Goal: Task Accomplishment & Management: Manage account settings

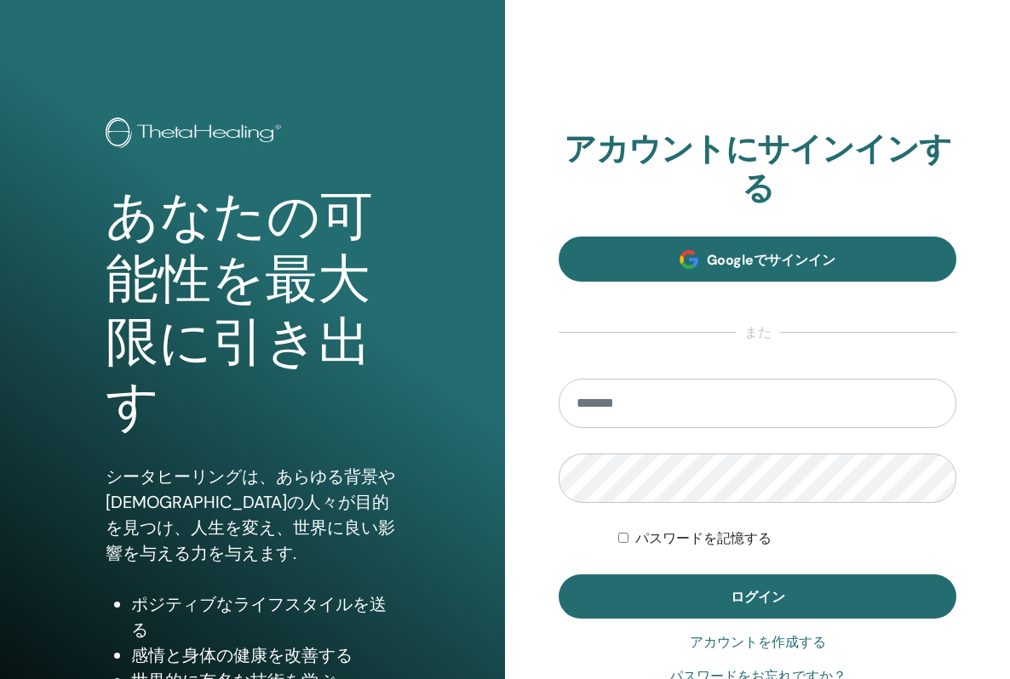
click at [618, 266] on link "Googleでサインイン" at bounding box center [757, 259] width 398 height 45
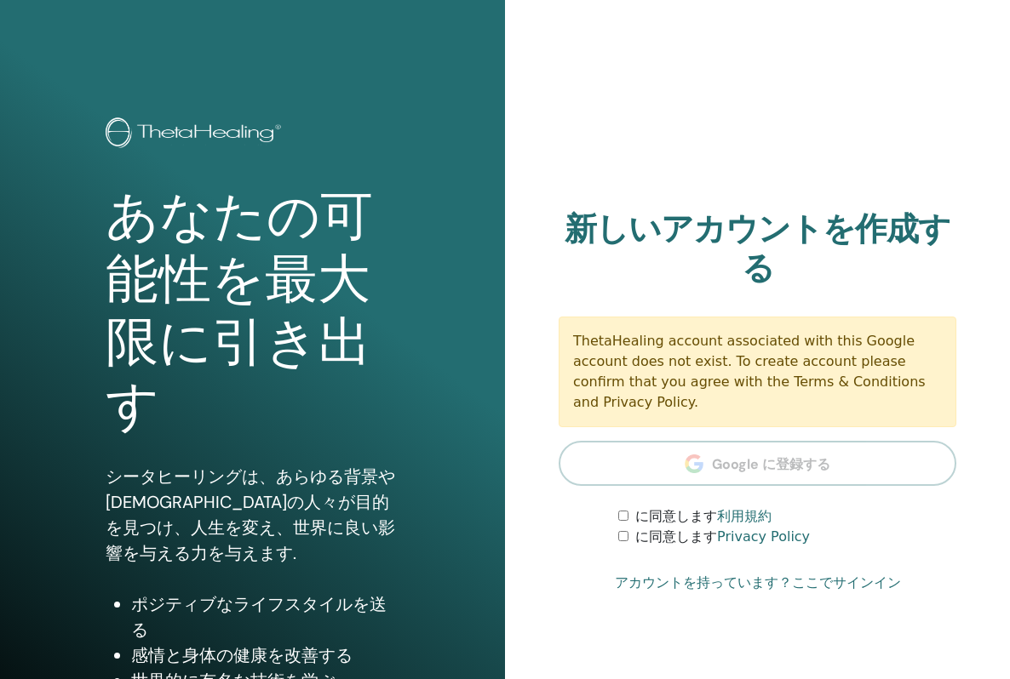
click at [649, 445] on section "新しいアカウントを作成する ThetaHealing account associated with this Google account does not…" at bounding box center [757, 378] width 398 height 337
drag, startPoint x: 538, startPoint y: 260, endPoint x: 544, endPoint y: 313, distance: 54.0
click at [538, 261] on div "アカウントにサインインする Googleでサインイン また パスワードを記憶する ログイン 新しいアカウントを作成する ThetaHealing accoun…" at bounding box center [757, 408] width 505 height 817
click at [649, 452] on section "新しいアカウントを作成する ThetaHealing account associated with this Google account does not…" at bounding box center [757, 378] width 398 height 337
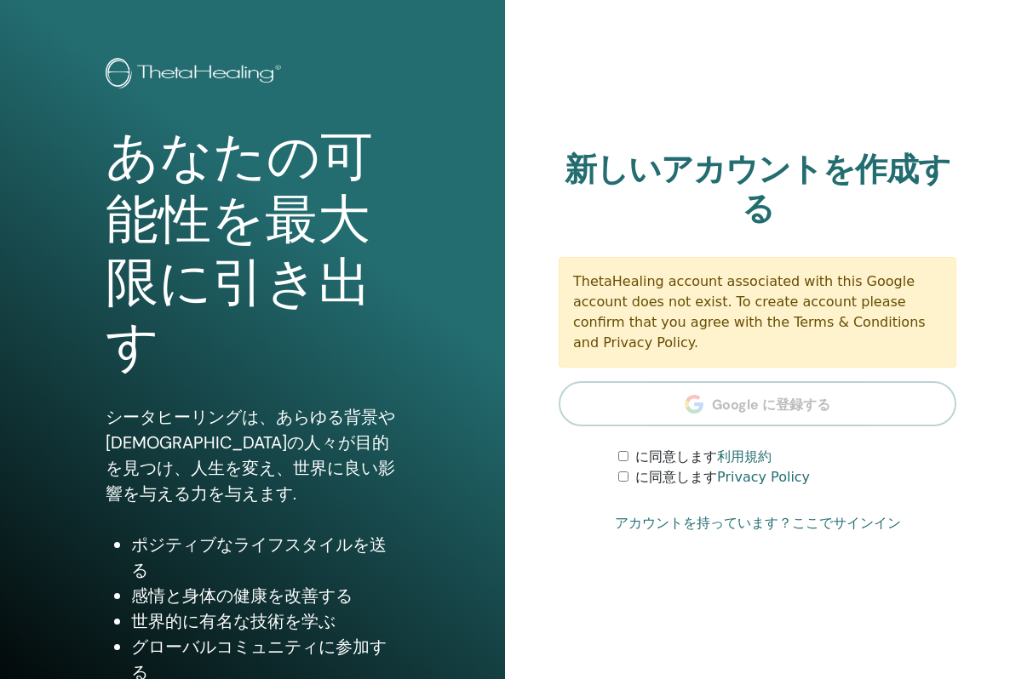
scroll to position [59, 0]
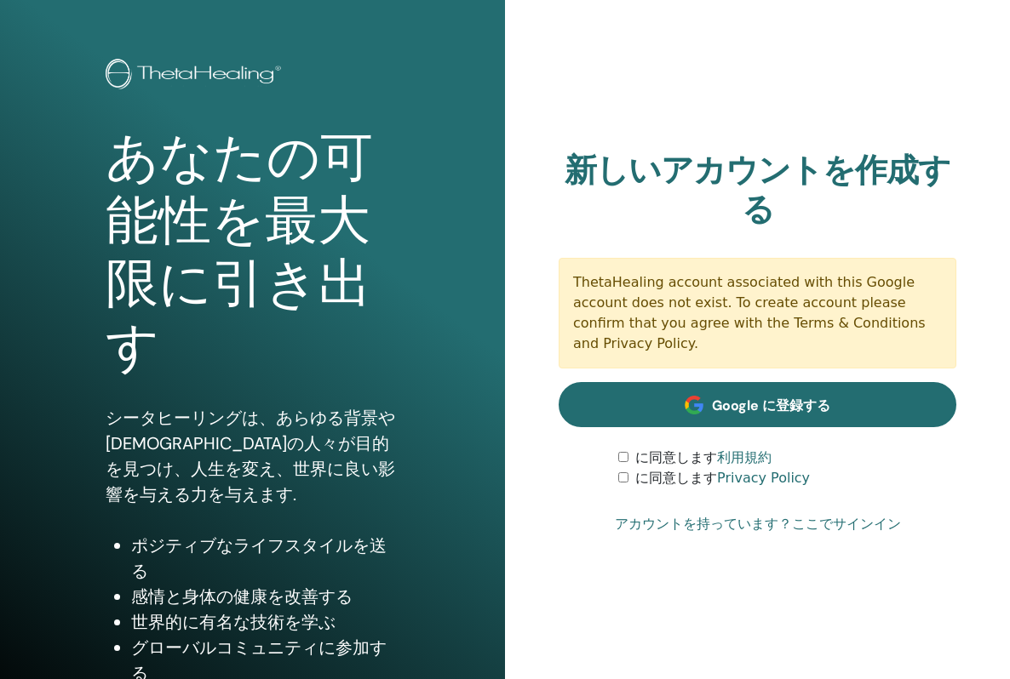
click at [639, 389] on link "Google に登録する" at bounding box center [757, 404] width 398 height 45
